Goal: Find specific page/section: Find specific page/section

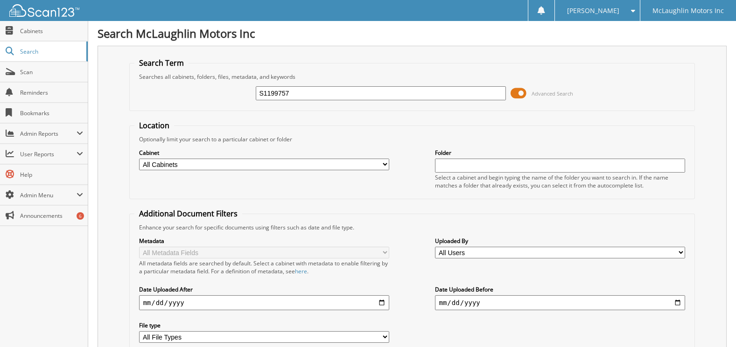
type input "S1199757"
click at [216, 165] on select "All Cabinets ACCOUNTS PAYABLE ACCOUNTS RECEIVABLE ACTIVE EMPLOYEE FILES APPLICA…" at bounding box center [264, 165] width 250 height 12
select select "9053"
click at [139, 159] on select "All Cabinets ACCOUNTS PAYABLE ACCOUNTS RECEIVABLE ACTIVE EMPLOYEE FILES APPLICA…" at bounding box center [264, 165] width 250 height 12
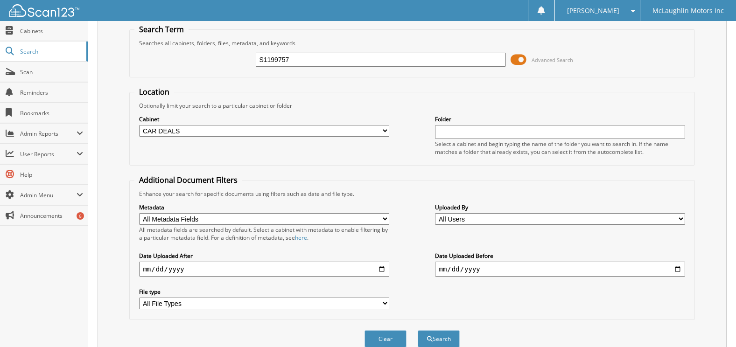
scroll to position [77, 0]
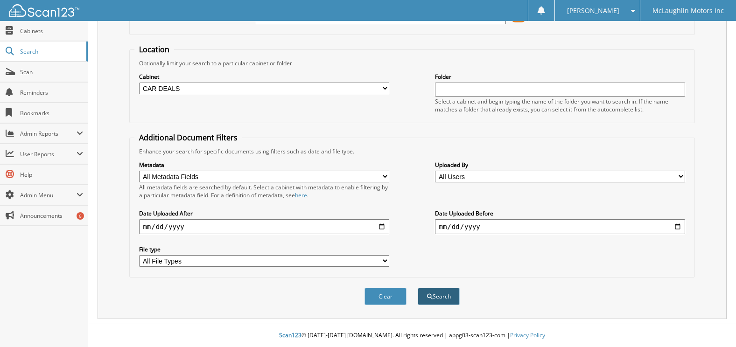
click at [444, 300] on button "Search" at bounding box center [439, 296] width 42 height 17
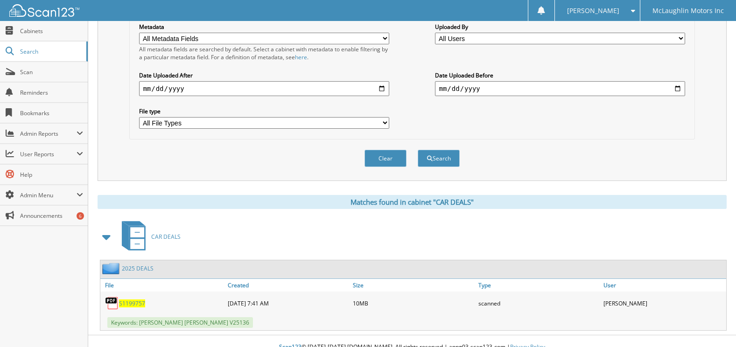
scroll to position [226, 0]
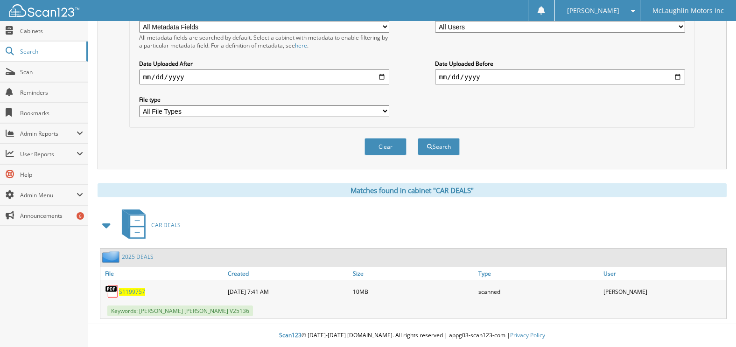
click at [131, 290] on span "S1199757" at bounding box center [132, 292] width 26 height 8
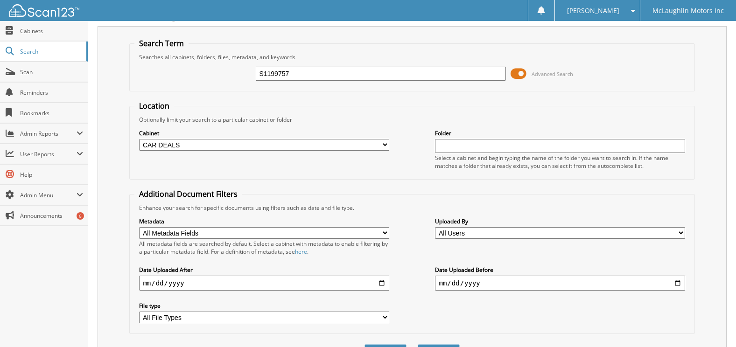
scroll to position [0, 0]
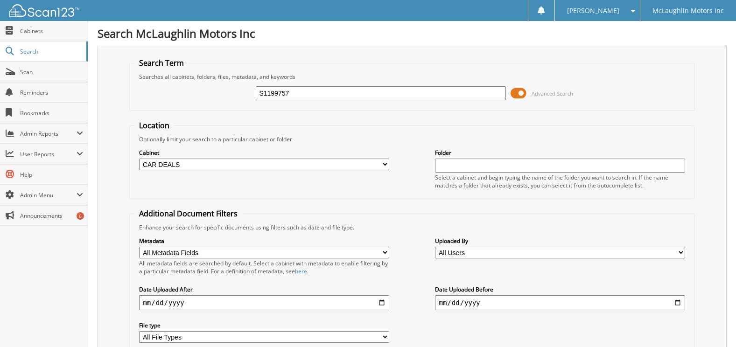
drag, startPoint x: 302, startPoint y: 92, endPoint x: 257, endPoint y: 90, distance: 45.8
click at [257, 90] on input "S1199757" at bounding box center [381, 93] width 250 height 14
paste input "3210201"
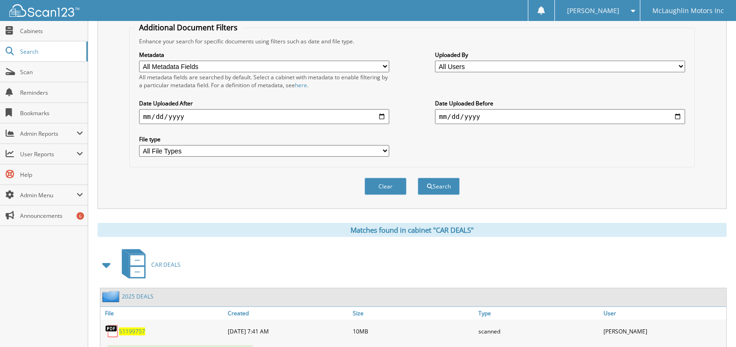
scroll to position [187, 0]
type input "S3210201"
click at [442, 185] on button "Search" at bounding box center [439, 185] width 42 height 17
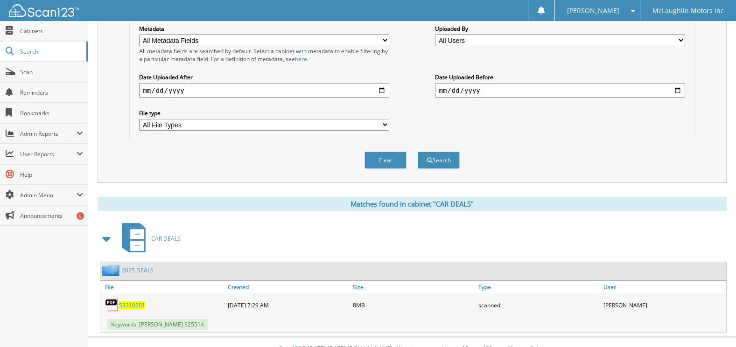
scroll to position [226, 0]
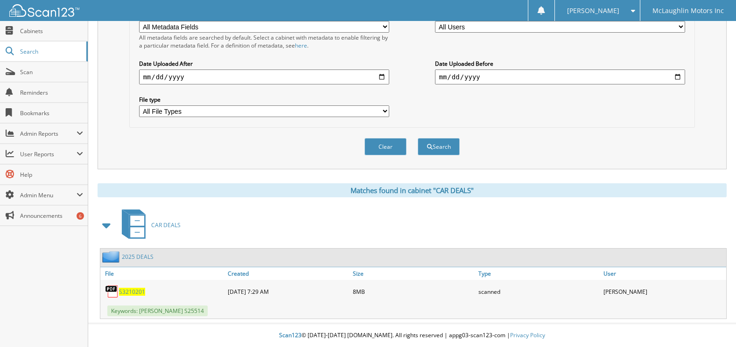
click at [137, 290] on span "S3210201" at bounding box center [132, 292] width 26 height 8
click at [428, 307] on div "Keywords: Toby Hagens S25514" at bounding box center [413, 310] width 626 height 15
click at [614, 14] on span "[PERSON_NAME]" at bounding box center [593, 11] width 52 height 6
click at [609, 46] on link "Logout" at bounding box center [597, 45] width 85 height 16
